Goal: Find specific page/section: Find specific page/section

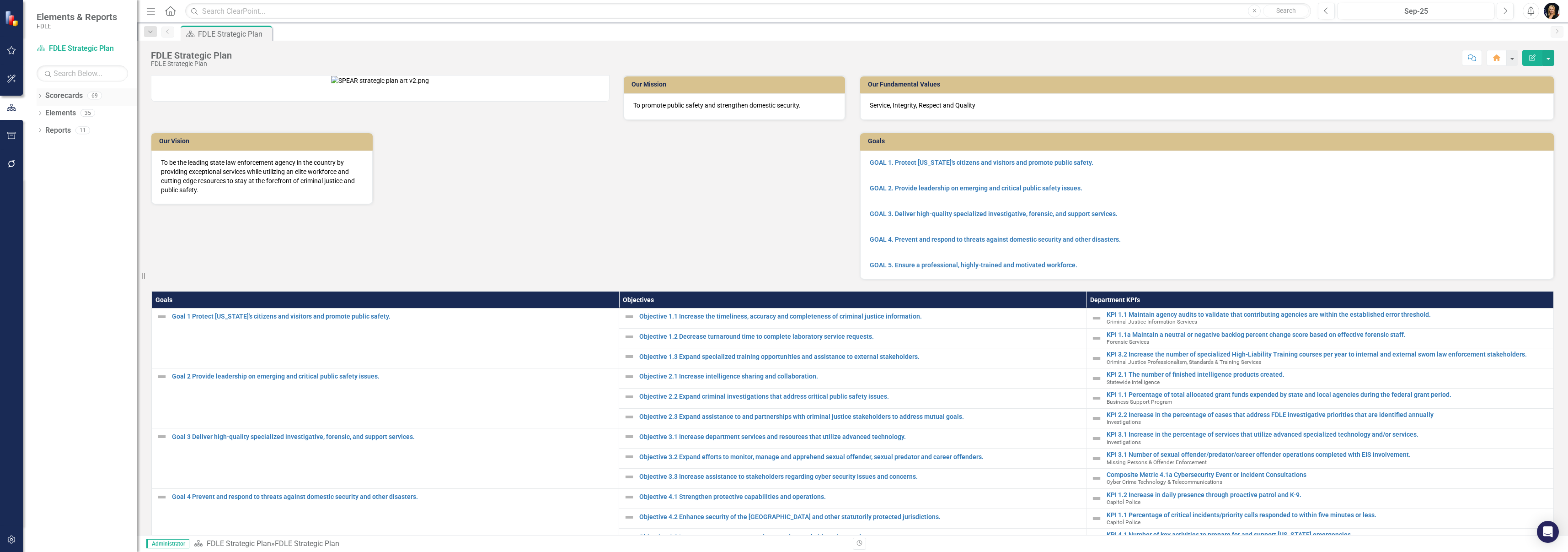
click at [37, 93] on div "Dropdown Scorecards 69" at bounding box center [86, 97] width 101 height 18
click at [42, 97] on icon "Dropdown" at bounding box center [39, 97] width 6 height 5
click at [44, 148] on icon "Dropdown" at bounding box center [44, 147] width 7 height 5
click at [52, 161] on div "Dropdown" at bounding box center [54, 165] width 7 height 8
click at [61, 200] on icon "Dropdown" at bounding box center [63, 199] width 7 height 5
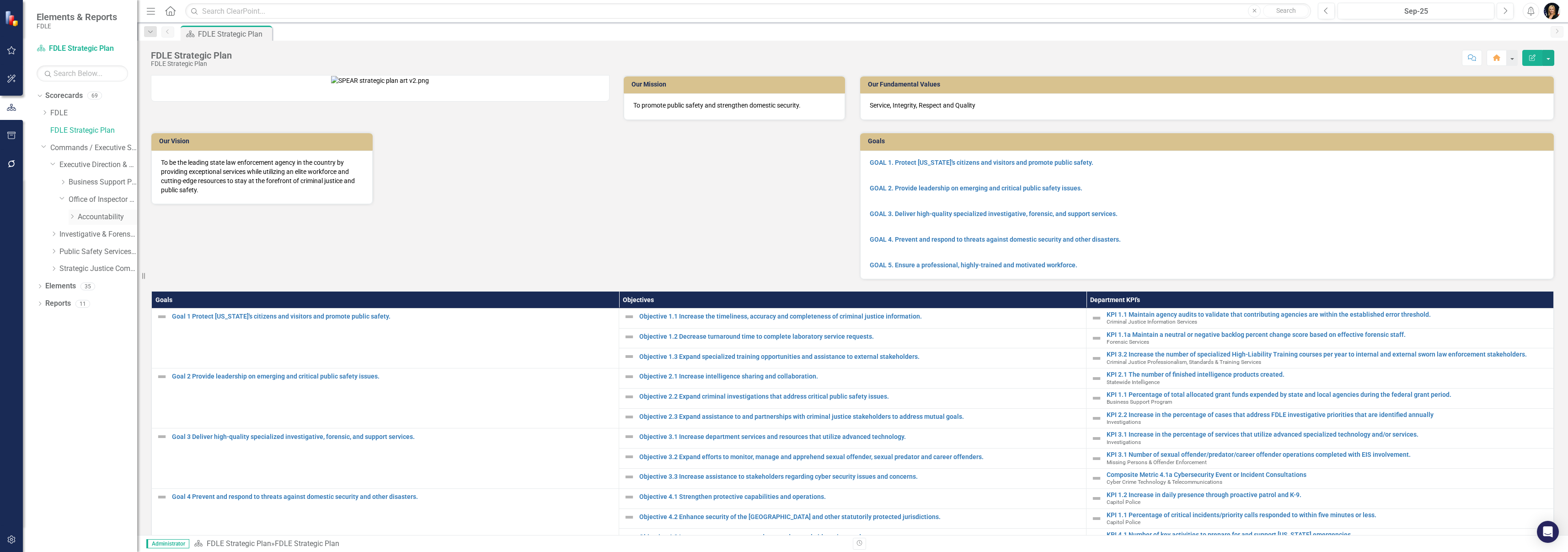
click at [84, 217] on link "Accountability" at bounding box center [107, 217] width 60 height 11
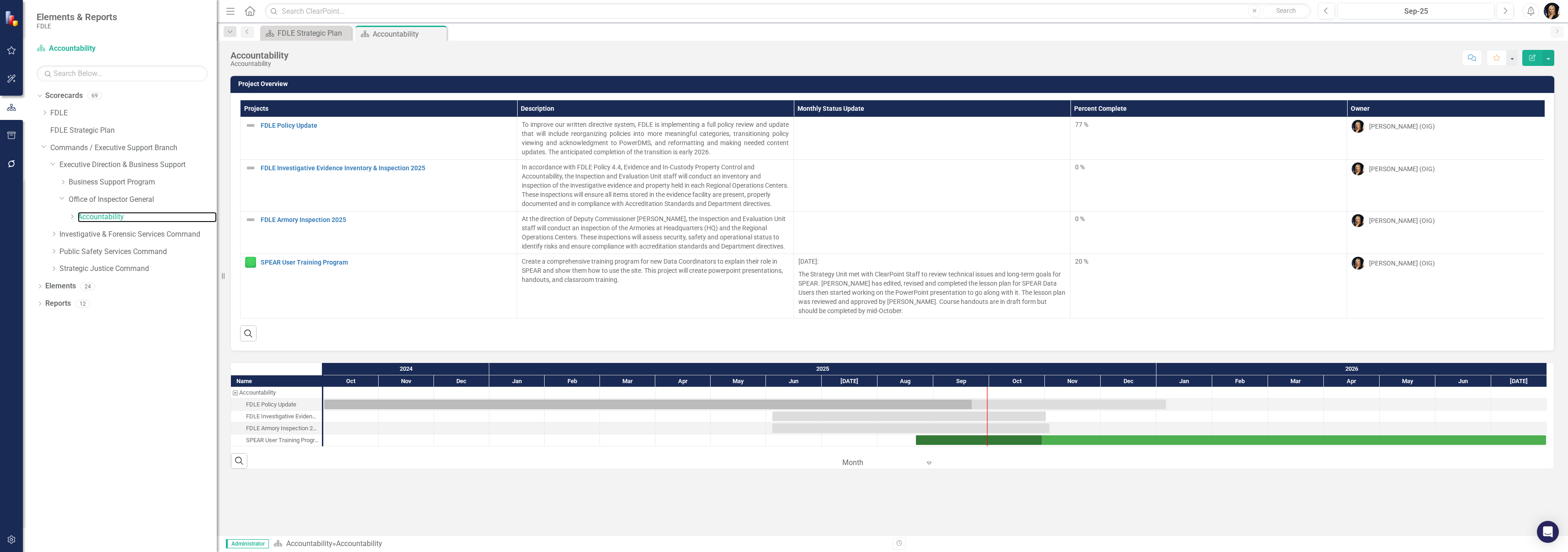
drag, startPoint x: 138, startPoint y: 230, endPoint x: 217, endPoint y: 230, distance: 79.0
click at [217, 230] on div "Resize" at bounding box center [221, 276] width 7 height 552
click at [1330, 10] on button "Previous" at bounding box center [1326, 11] width 17 height 16
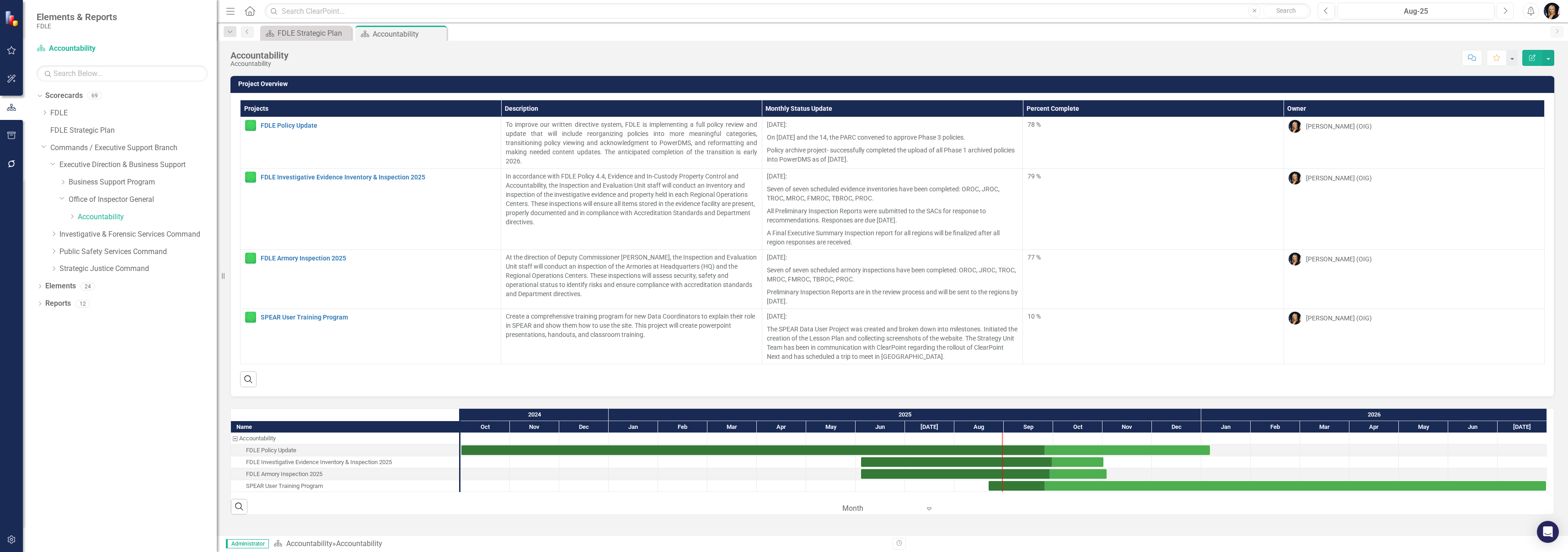
click at [1503, 11] on icon "Next" at bounding box center [1506, 11] width 5 height 8
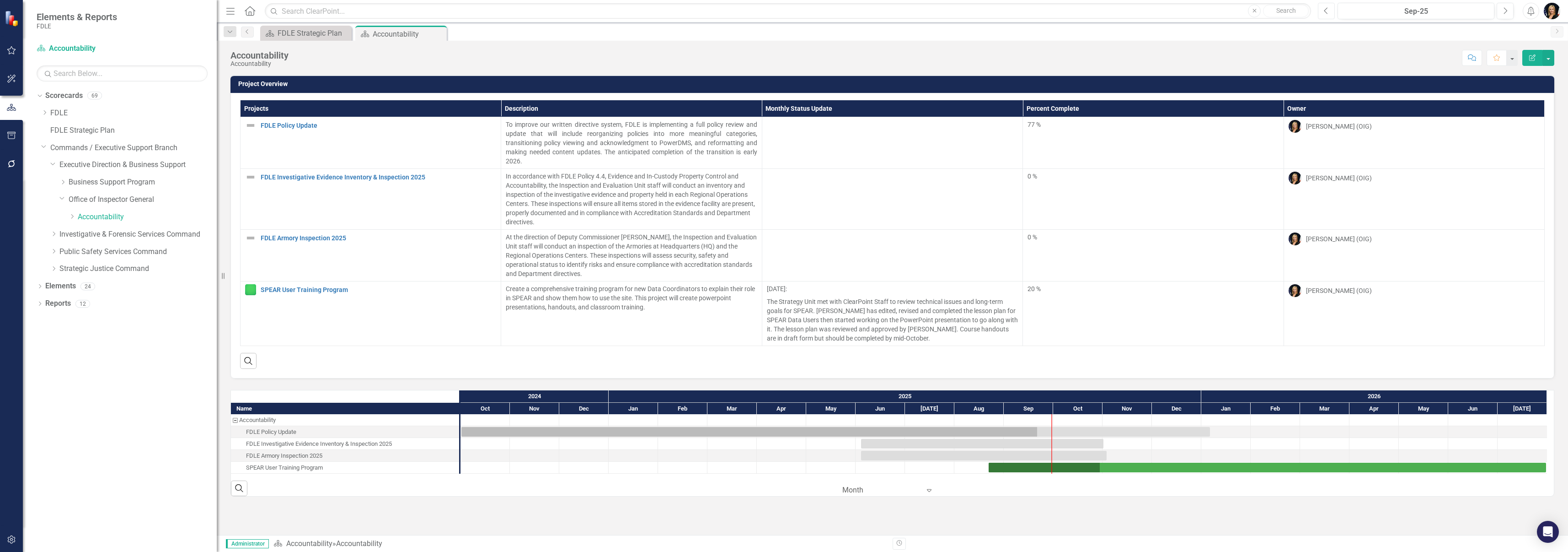
click at [1330, 11] on button "Previous" at bounding box center [1326, 11] width 17 height 16
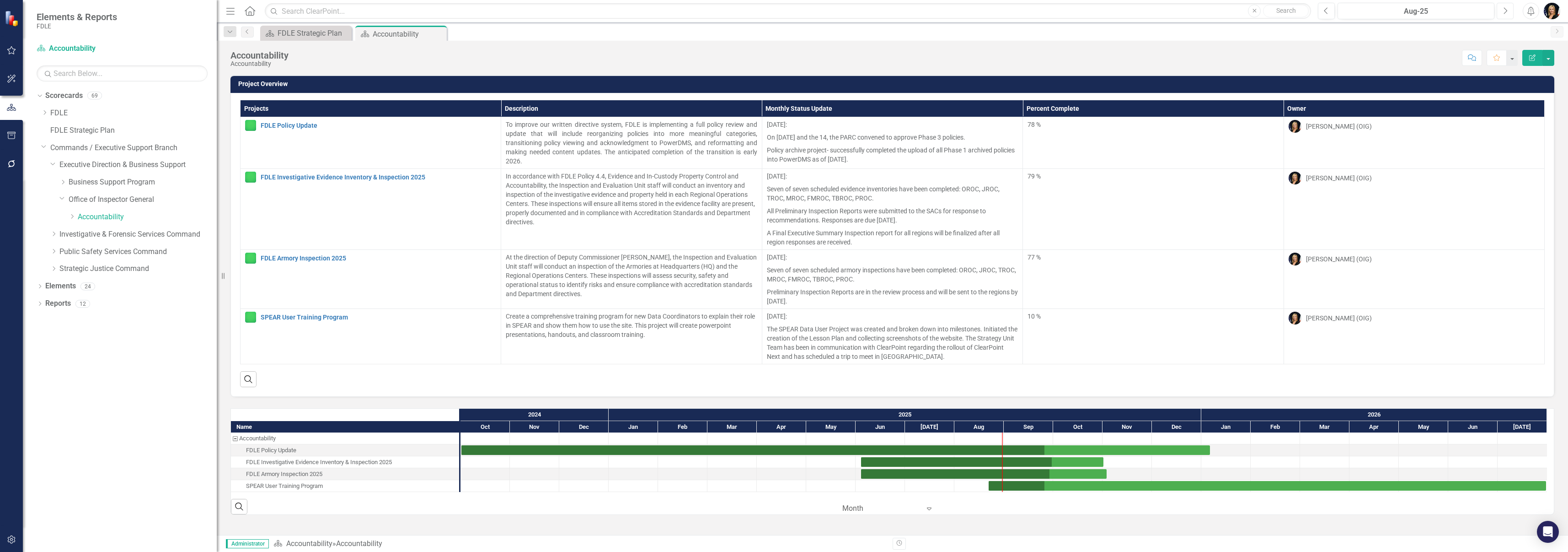
click at [1507, 12] on icon "button" at bounding box center [1506, 10] width 4 height 6
